Goal: Book appointment/travel/reservation

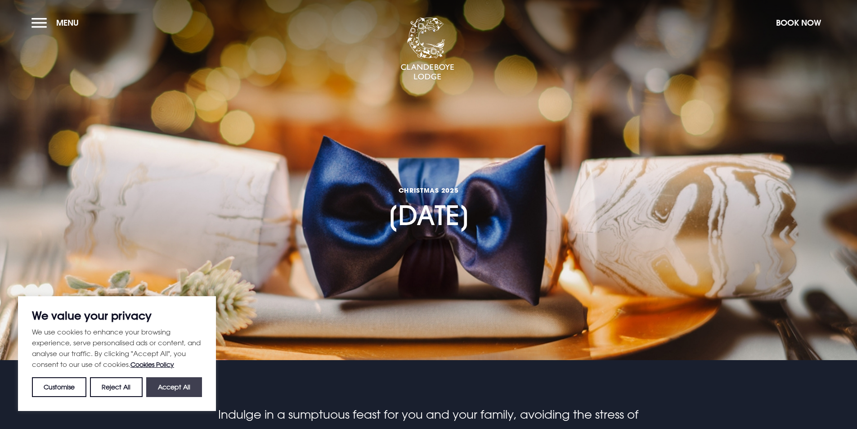
click at [188, 388] on button "Accept All" at bounding box center [174, 387] width 56 height 20
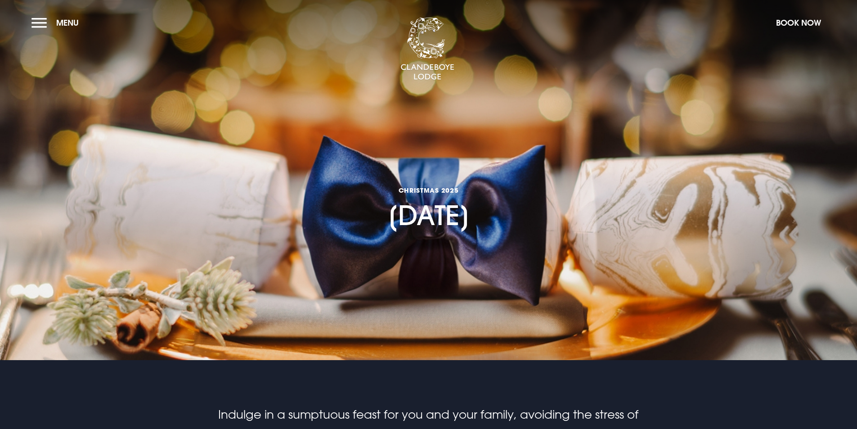
checkbox input "true"
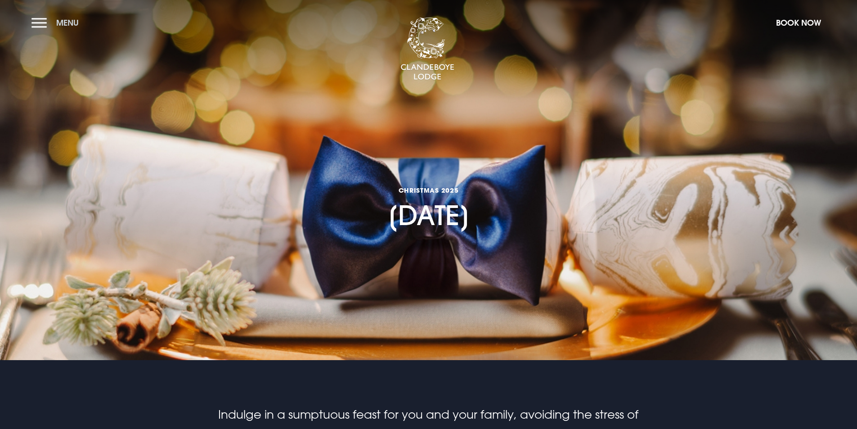
click at [45, 23] on button "Menu" at bounding box center [57, 22] width 52 height 19
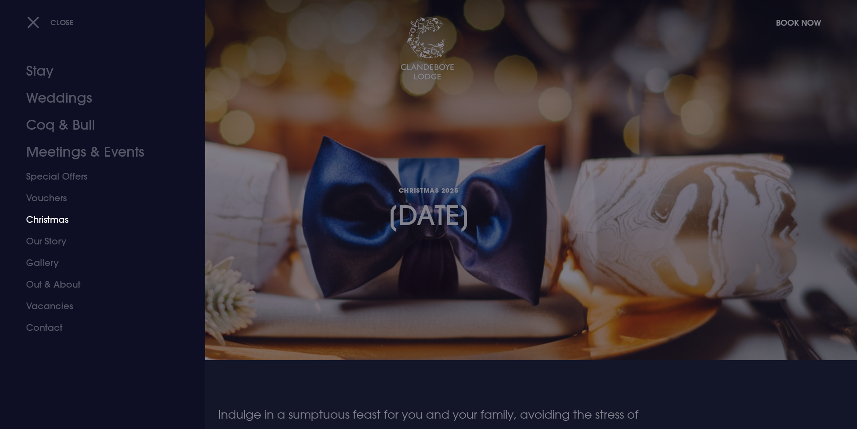
click at [68, 220] on link "Christmas" at bounding box center [97, 220] width 142 height 22
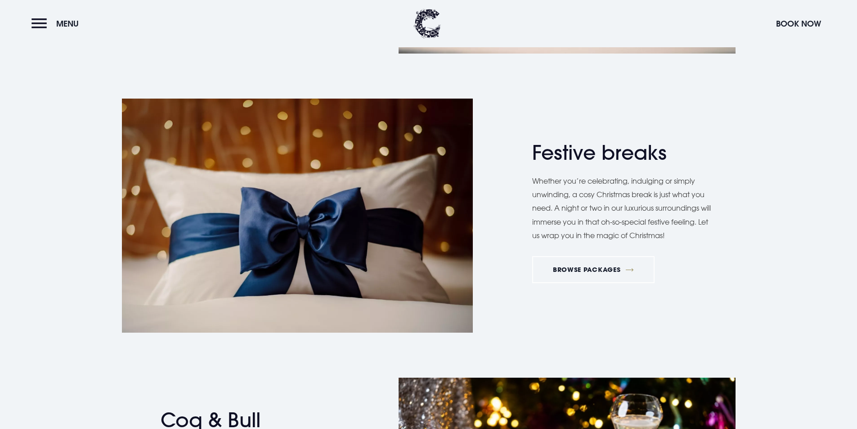
scroll to position [1305, 0]
